Goal: Information Seeking & Learning: Check status

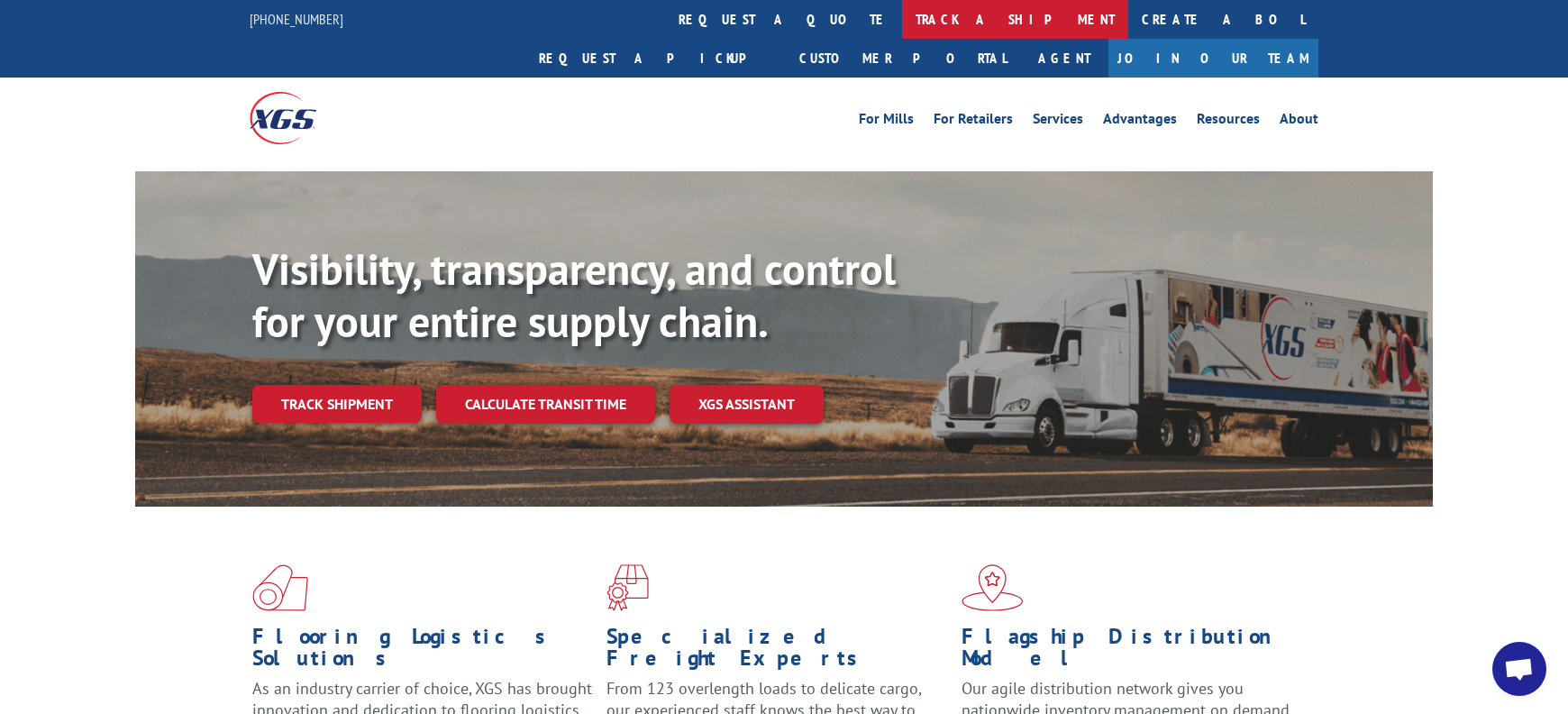
click at [902, 12] on link "track a shipment" at bounding box center [1015, 19] width 226 height 38
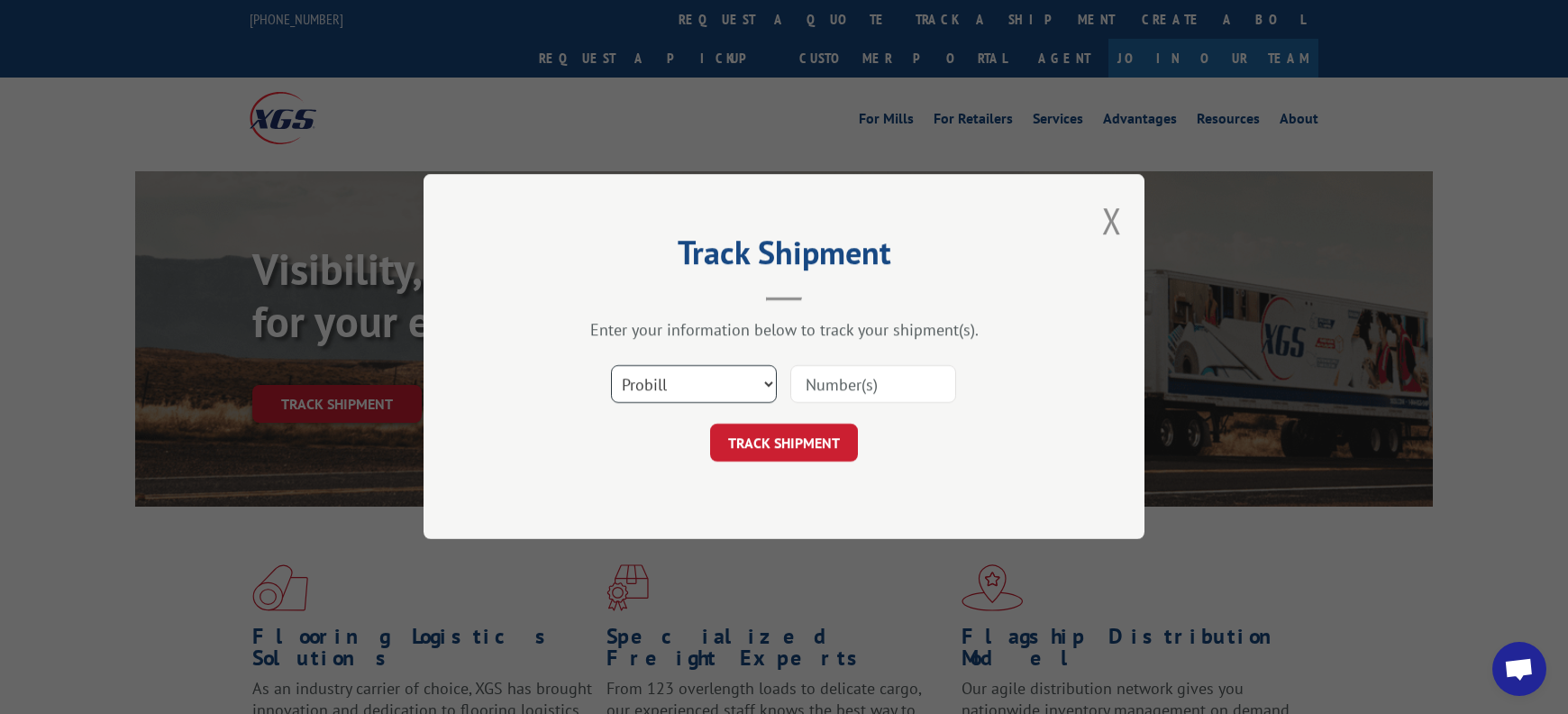
click at [740, 381] on select "Select category... Probill BOL PO" at bounding box center [694, 384] width 166 height 37
select select "po"
click at [611, 366] on select "Select category... Probill BOL PO" at bounding box center [694, 384] width 166 height 37
click at [820, 387] on input at bounding box center [873, 384] width 166 height 37
click at [702, 381] on select "Select category... Probill BOL PO" at bounding box center [694, 384] width 166 height 37
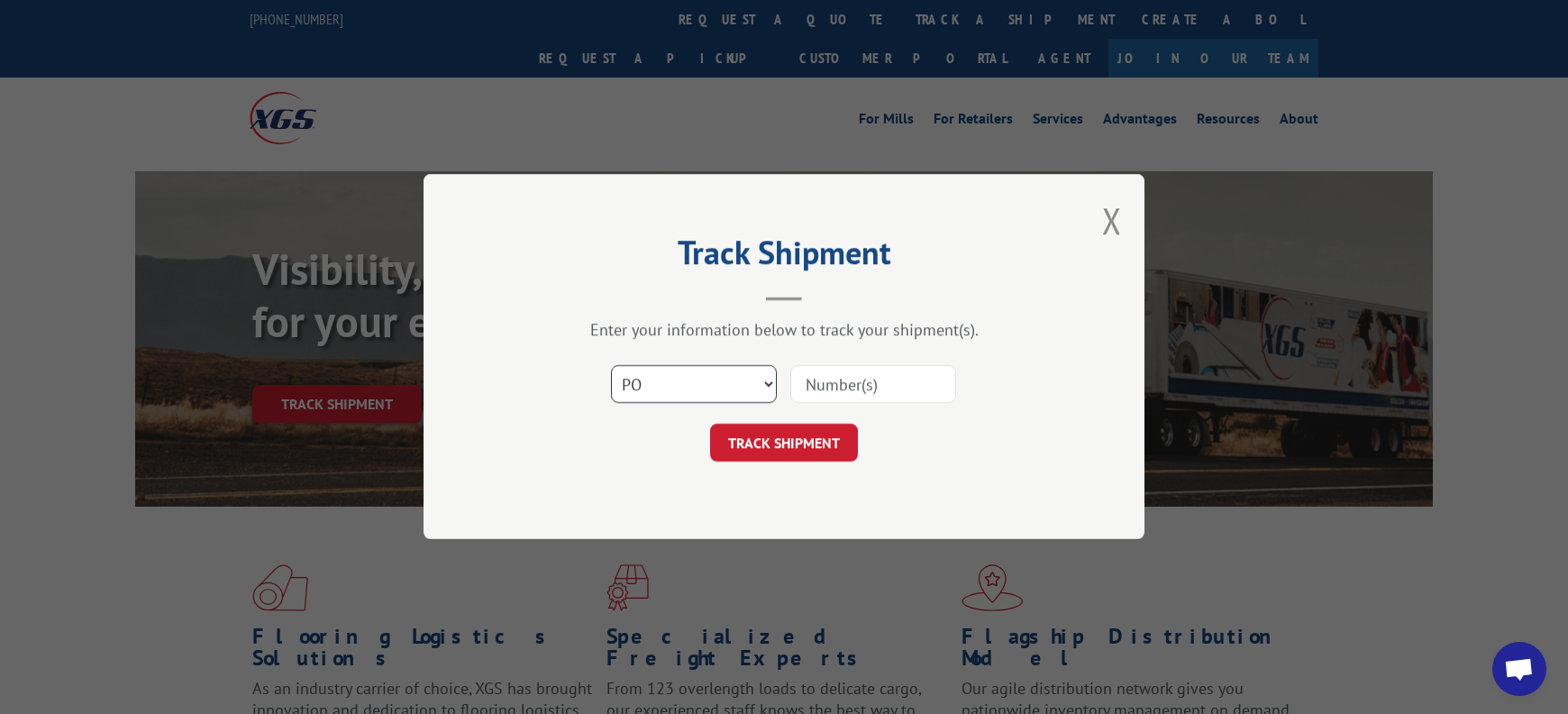
click at [611, 366] on select "Select category... Probill BOL PO" at bounding box center [694, 384] width 166 height 37
click at [842, 382] on input at bounding box center [873, 384] width 166 height 37
click at [782, 404] on div "Select category... Probill BOL PO" at bounding box center [784, 385] width 541 height 60
click at [827, 381] on input at bounding box center [873, 384] width 166 height 37
paste input "1001404207"
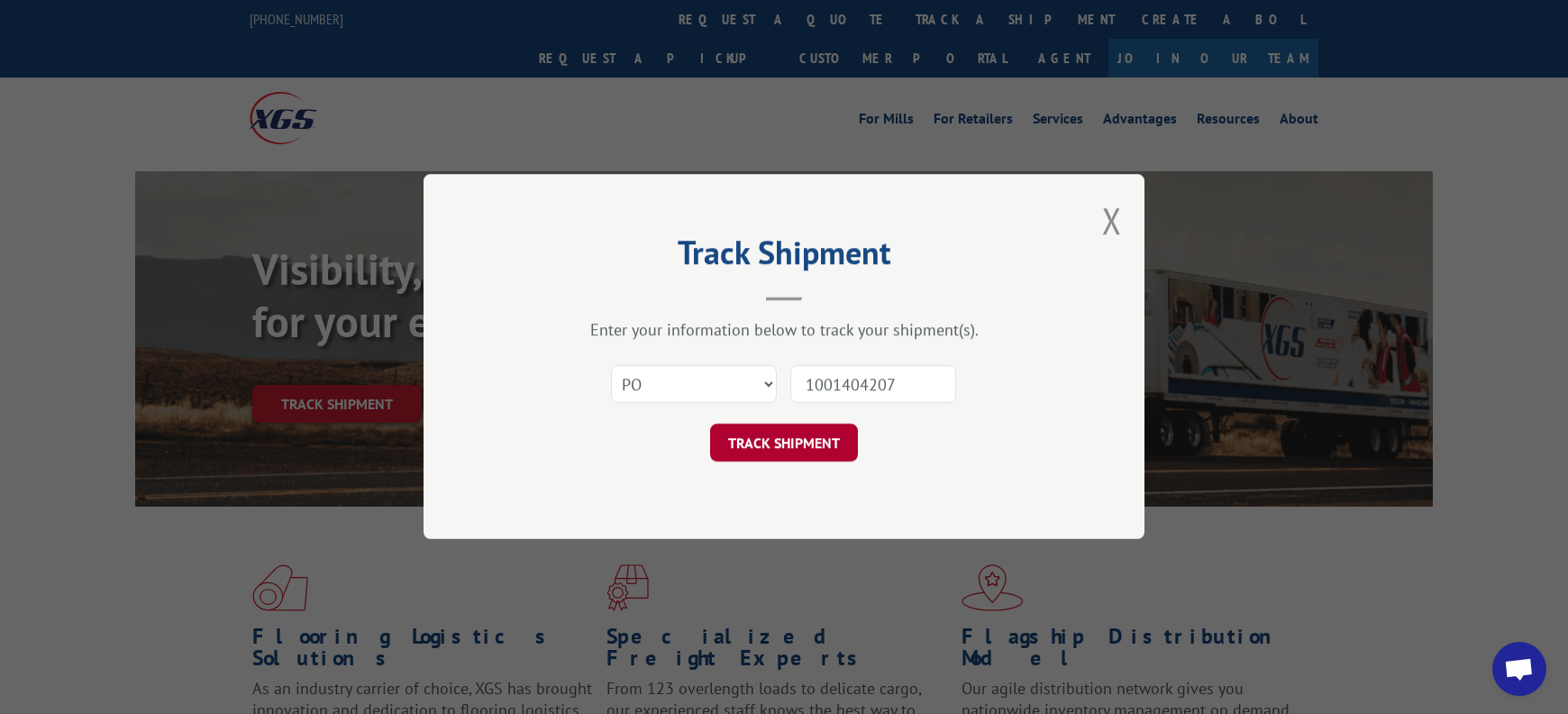
type input "1001404207"
click at [765, 437] on button "TRACK SHIPMENT" at bounding box center [784, 443] width 148 height 37
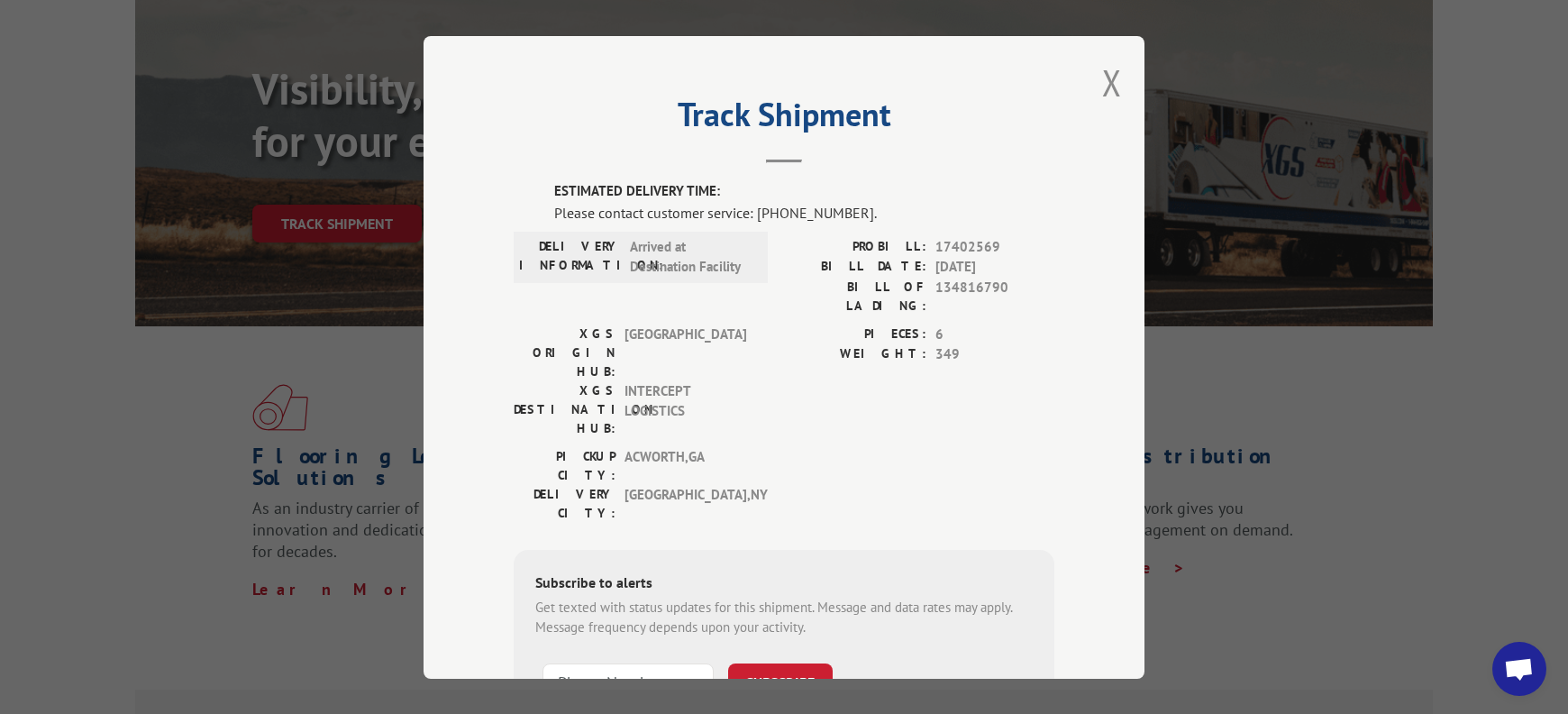
click at [667, 270] on span "Arrived at Destination Facility" at bounding box center [691, 257] width 122 height 40
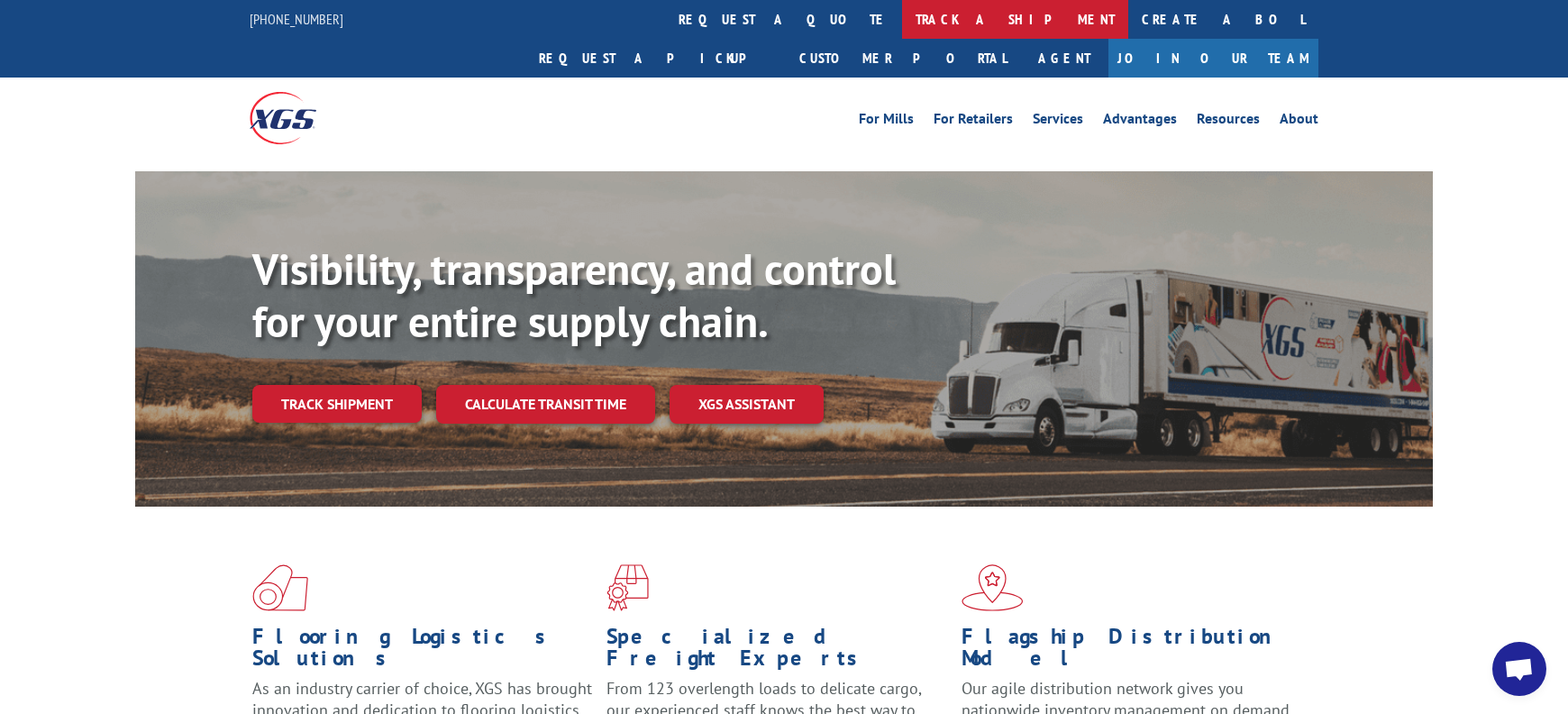
click at [902, 12] on link "track a shipment" at bounding box center [1015, 19] width 226 height 38
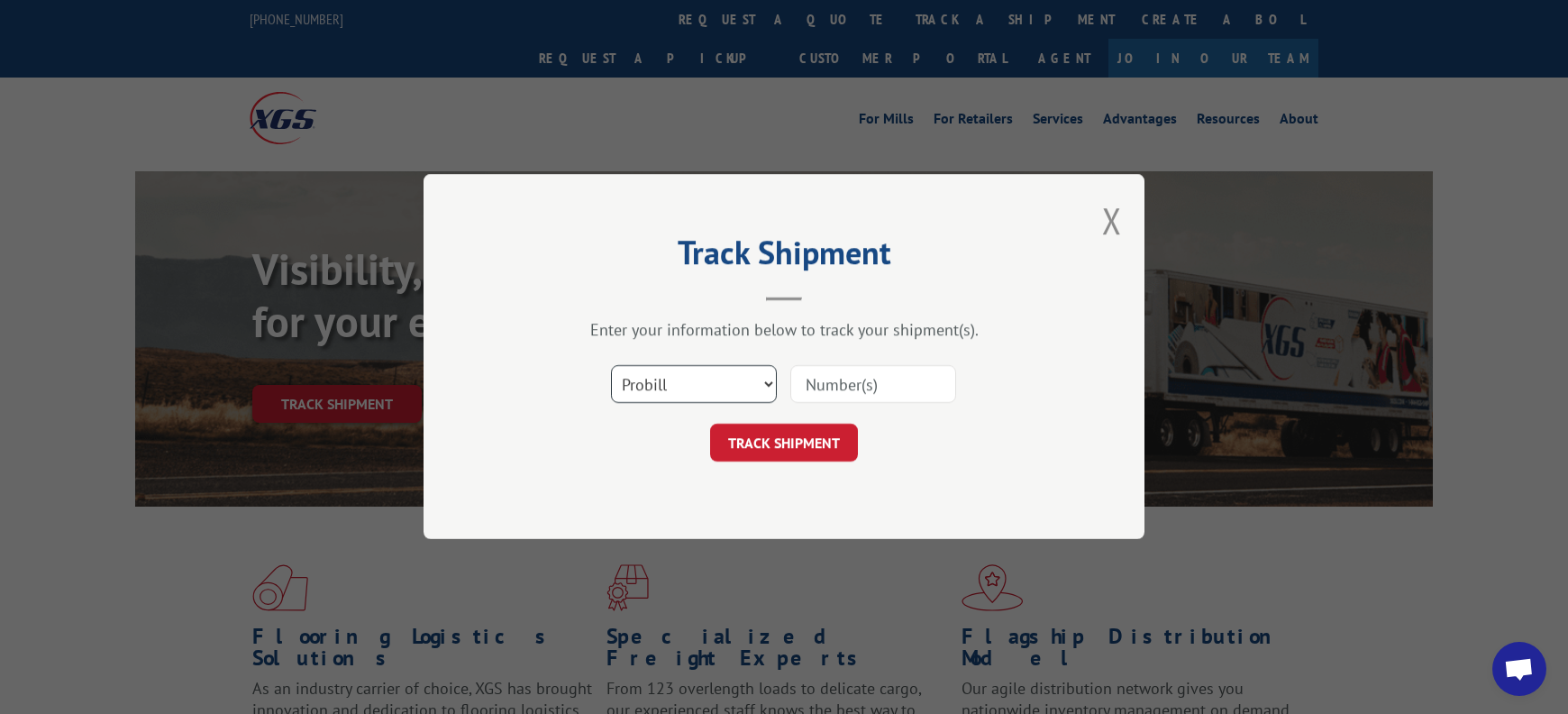
click at [708, 387] on select "Select category... Probill BOL PO" at bounding box center [694, 384] width 166 height 37
click at [611, 366] on select "Select category... Probill BOL PO" at bounding box center [694, 384] width 166 height 37
click at [822, 380] on input at bounding box center [873, 384] width 166 height 37
